Goal: Browse casually

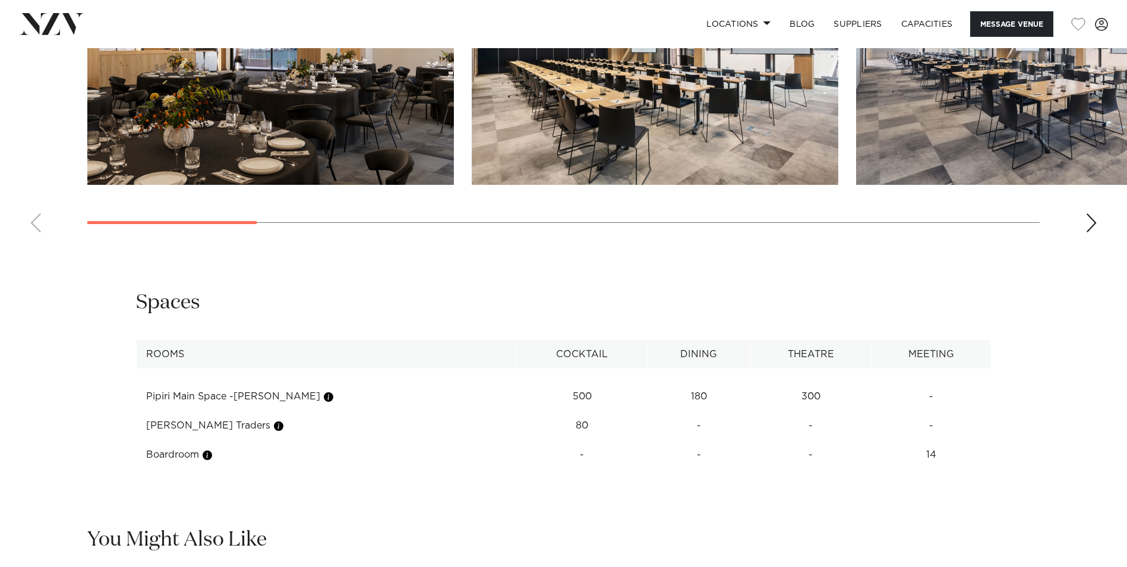
scroll to position [1367, 0]
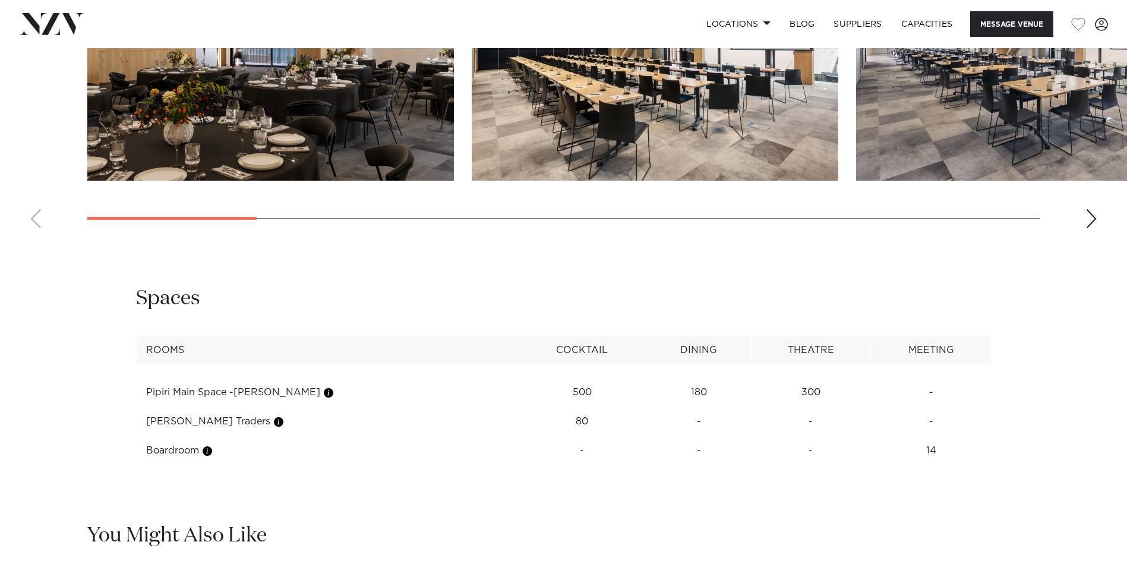
click at [707, 218] on div "Next slide" at bounding box center [1092, 218] width 12 height 19
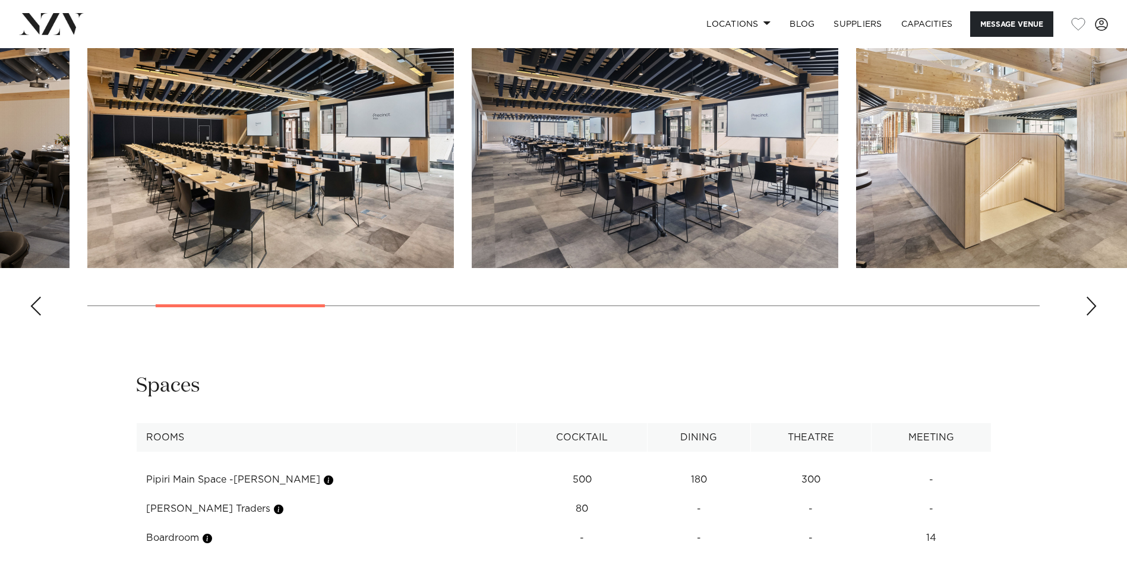
scroll to position [1129, 0]
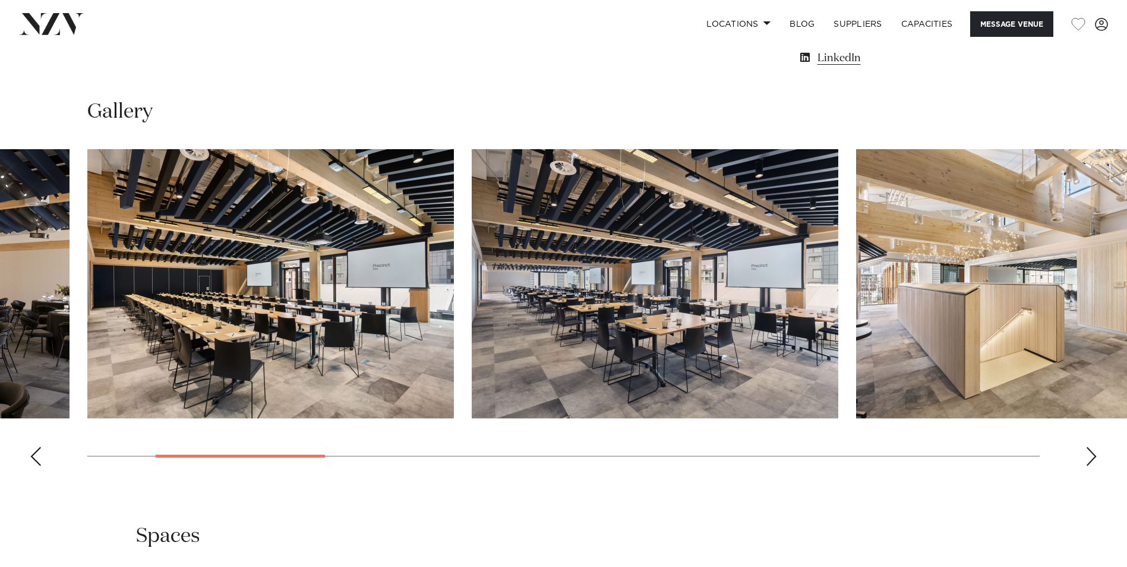
click at [707, 378] on div "Next slide" at bounding box center [1092, 456] width 12 height 19
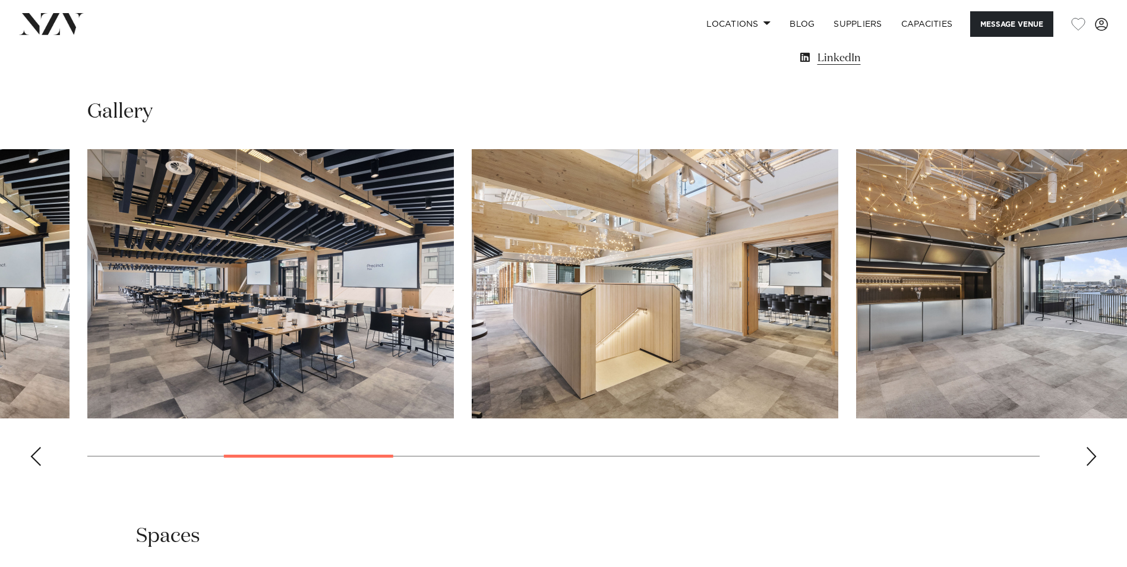
click at [707, 378] on div "Next slide" at bounding box center [1092, 456] width 12 height 19
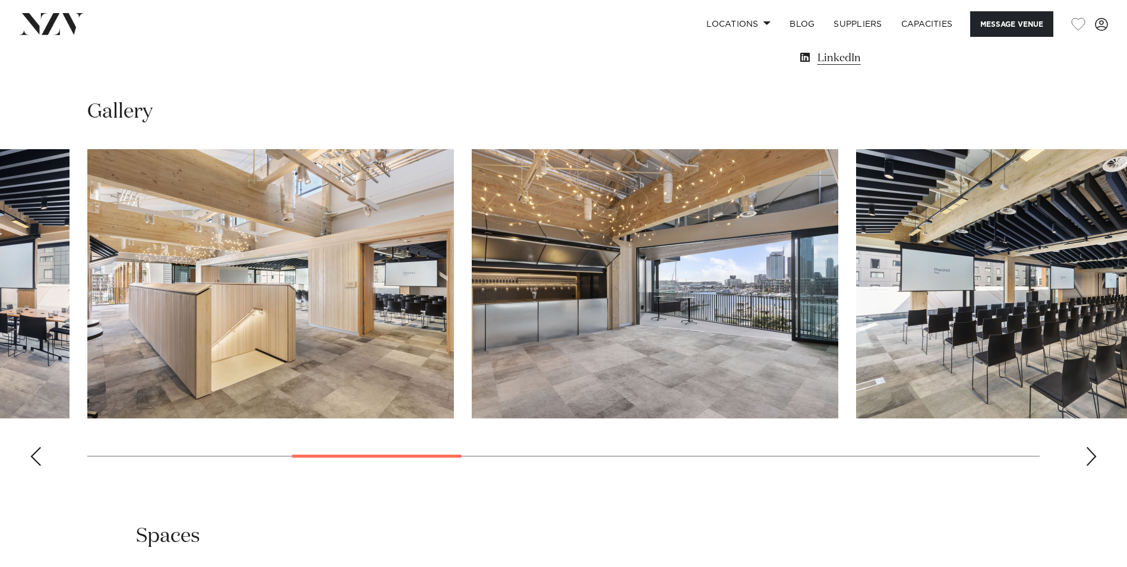
click at [707, 378] on div "Next slide" at bounding box center [1092, 456] width 12 height 19
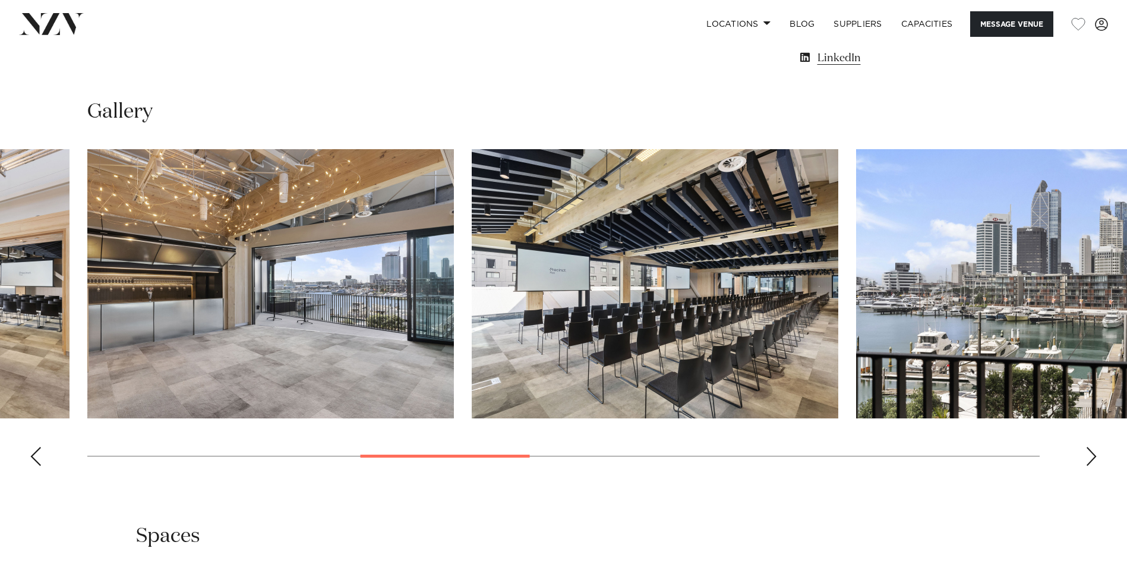
click at [707, 378] on div "Next slide" at bounding box center [1092, 456] width 12 height 19
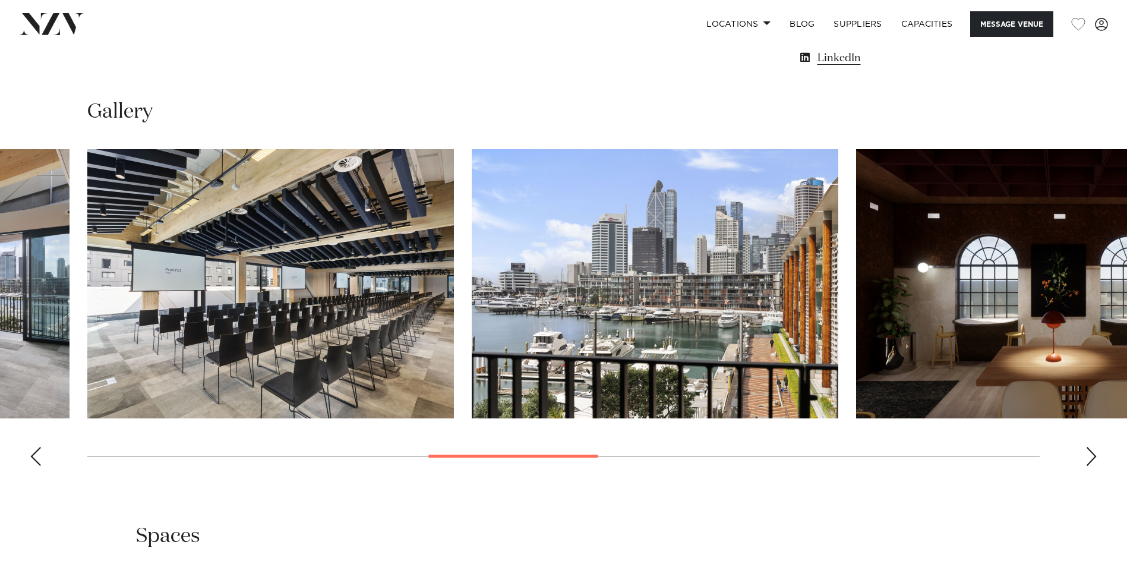
click at [707, 378] on div "Next slide" at bounding box center [1092, 456] width 12 height 19
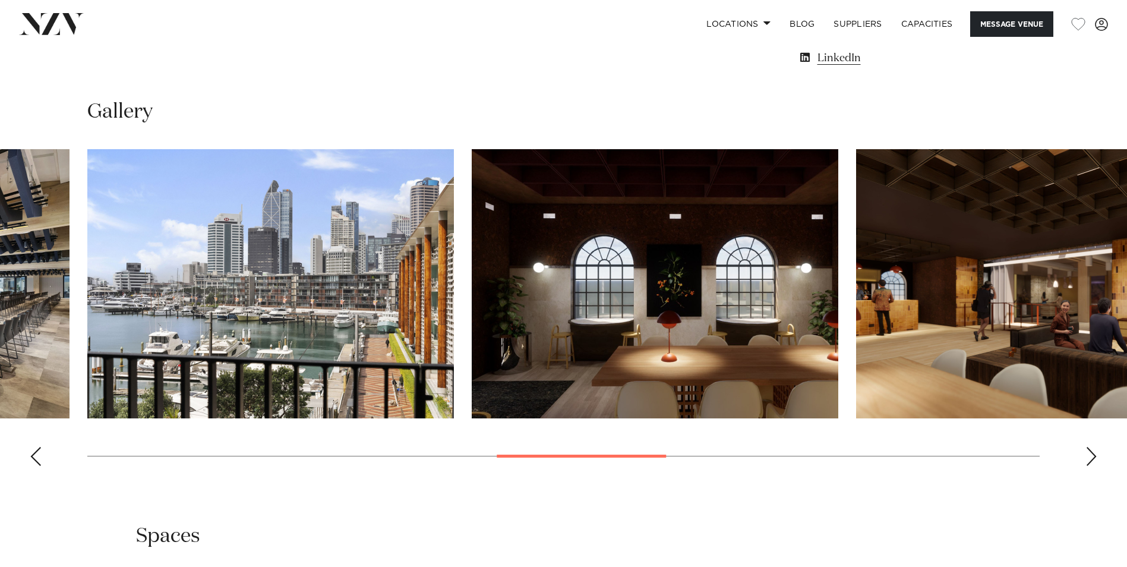
click at [707, 378] on div "Next slide" at bounding box center [1092, 456] width 12 height 19
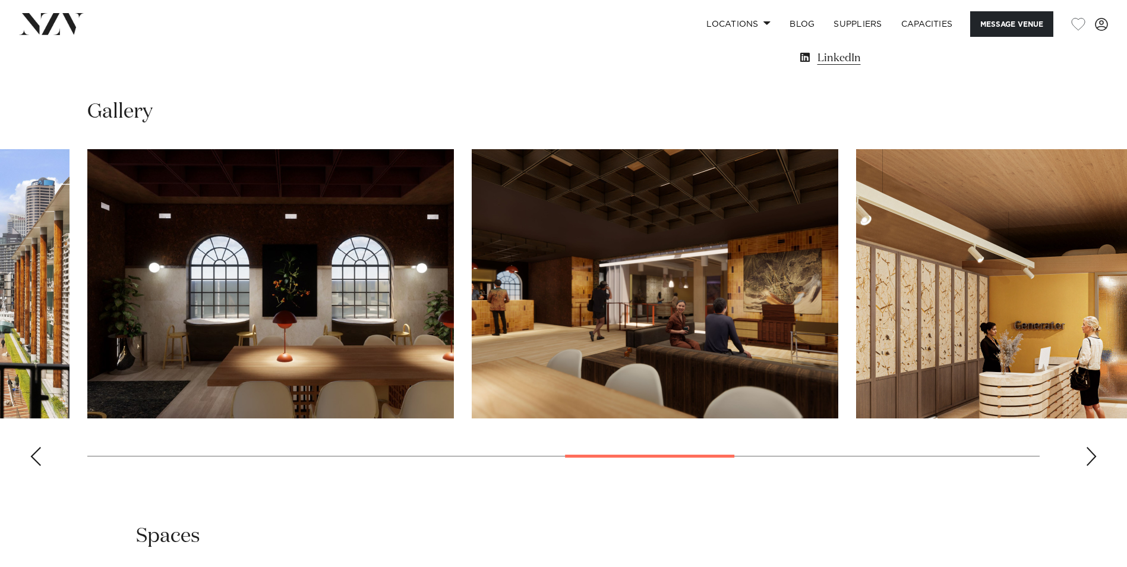
click at [707, 378] on div "Next slide" at bounding box center [1092, 456] width 12 height 19
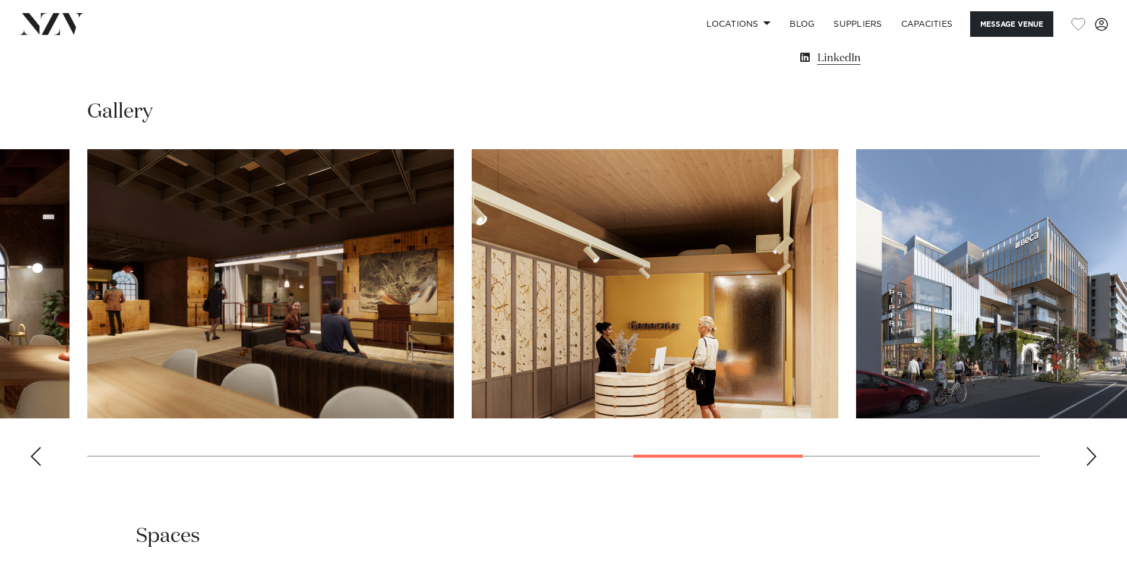
click at [707, 378] on div "Next slide" at bounding box center [1092, 456] width 12 height 19
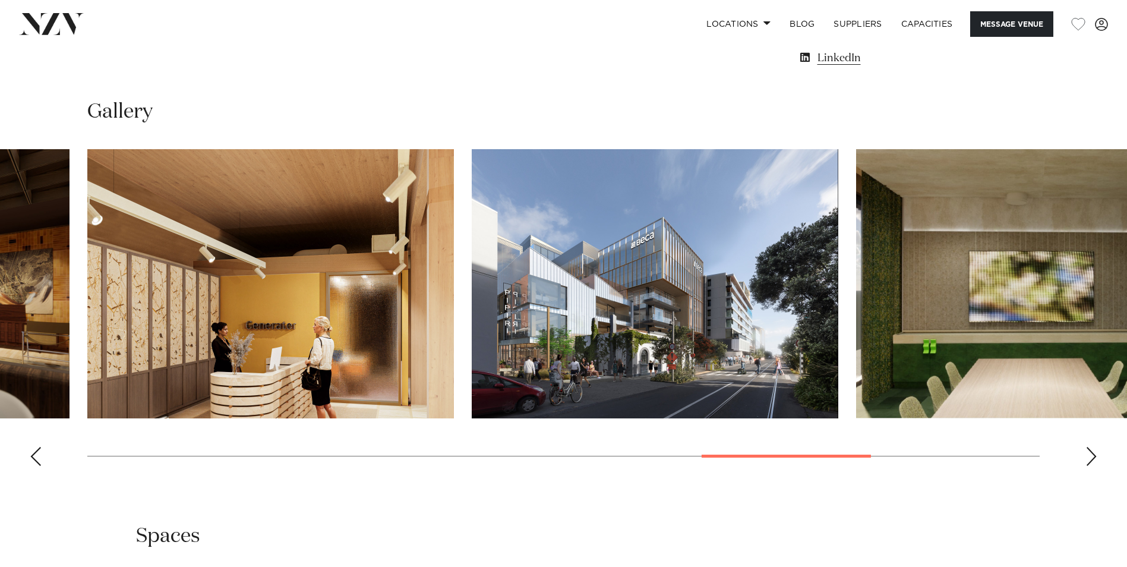
click at [707, 378] on div "Next slide" at bounding box center [1092, 456] width 12 height 19
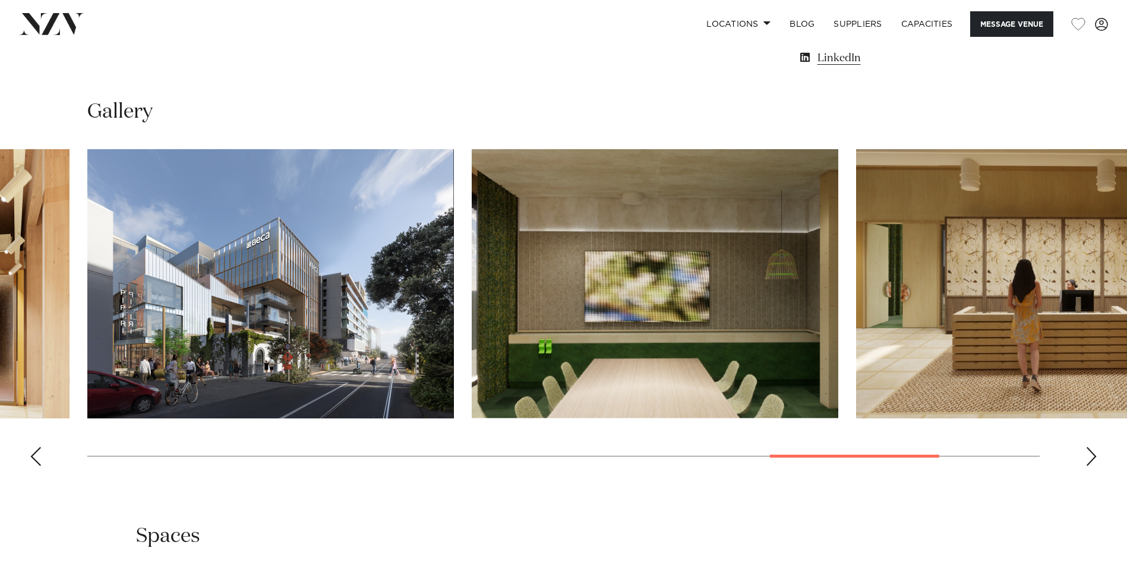
click at [707, 378] on div "Next slide" at bounding box center [1092, 456] width 12 height 19
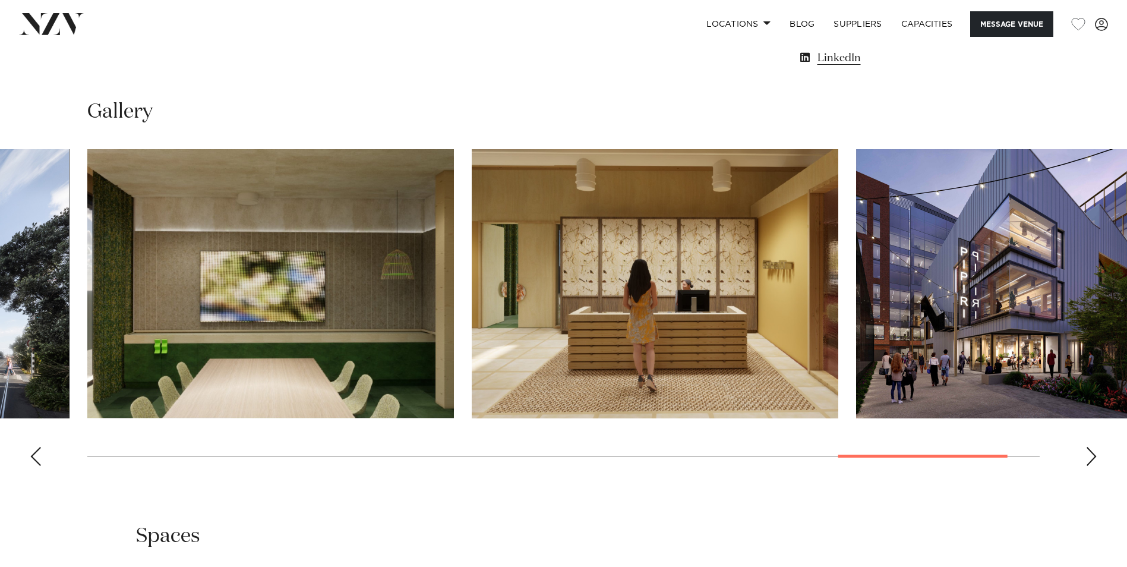
click at [707, 378] on div "Next slide" at bounding box center [1092, 456] width 12 height 19
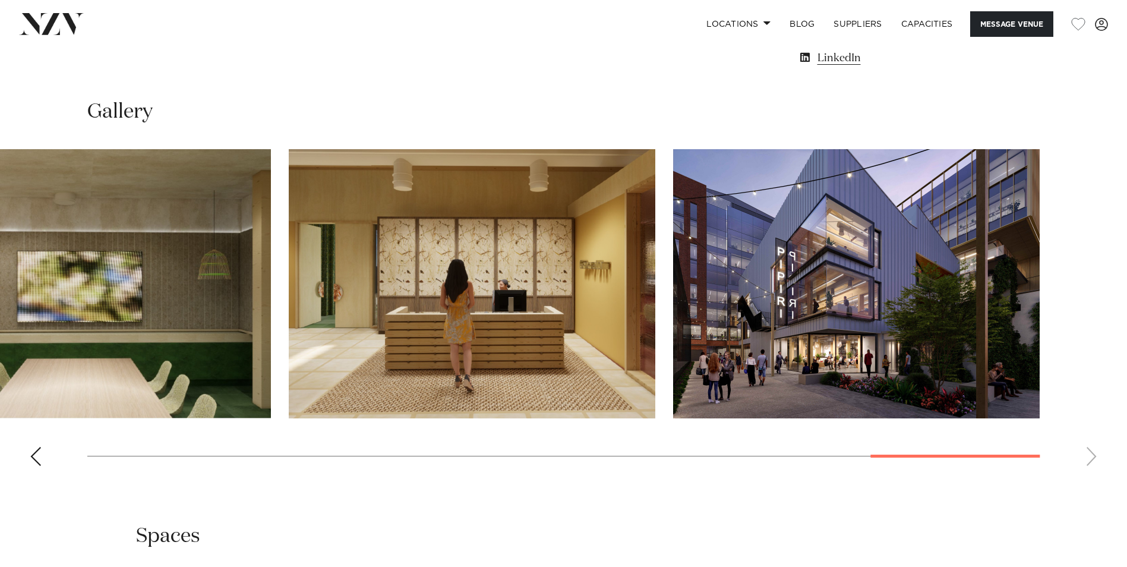
click at [707, 378] on swiper-container at bounding box center [563, 312] width 1127 height 326
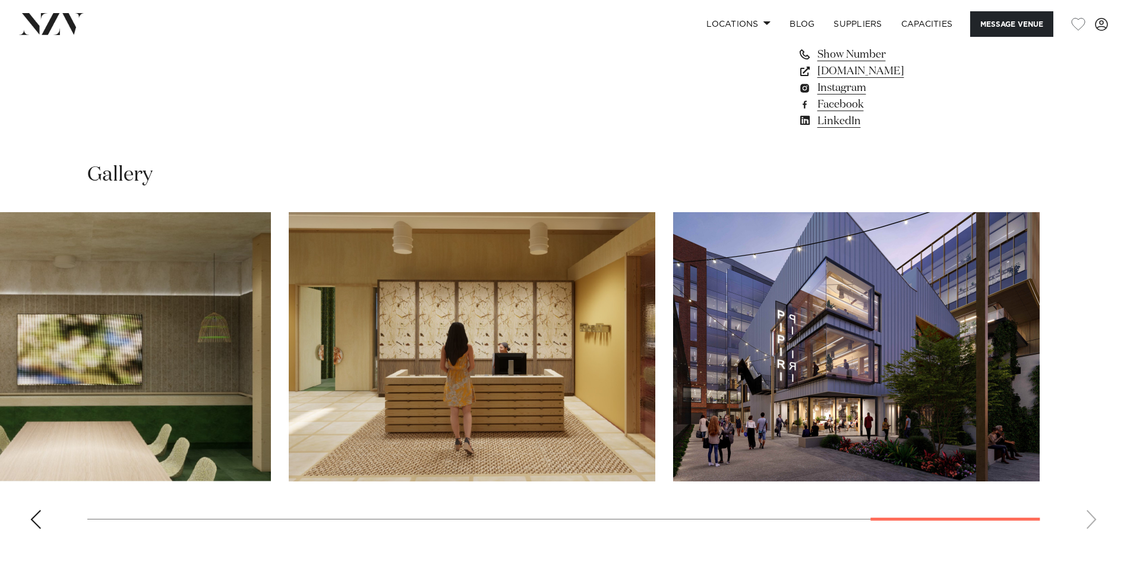
scroll to position [1248, 0]
